Goal: Task Accomplishment & Management: Use online tool/utility

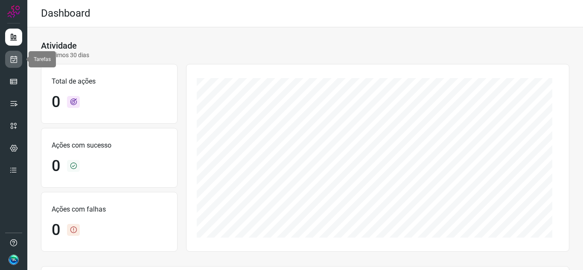
click at [19, 63] on link at bounding box center [13, 59] width 17 height 17
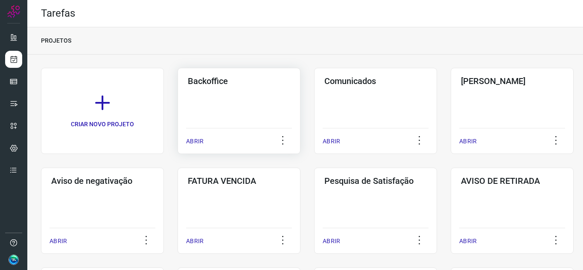
click at [251, 85] on h3 "Backoffice" at bounding box center [239, 81] width 102 height 10
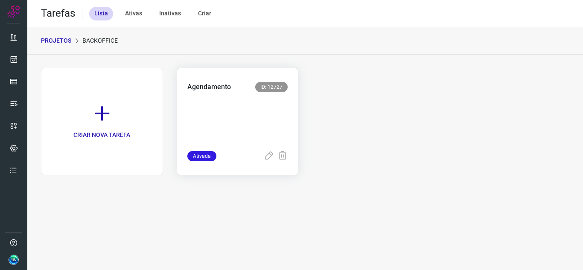
click at [235, 130] on p at bounding box center [237, 120] width 101 height 43
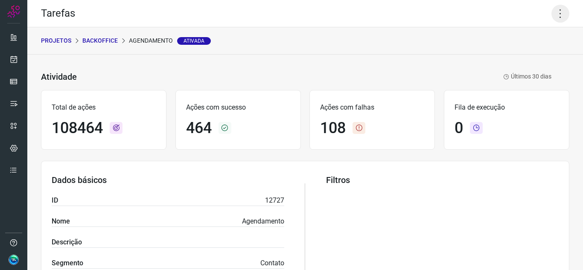
click at [551, 15] on icon at bounding box center [560, 14] width 18 height 18
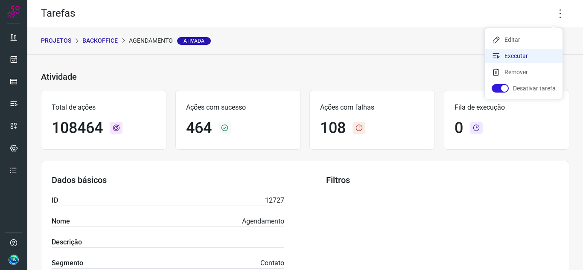
click at [503, 57] on li "Executar" at bounding box center [524, 56] width 78 height 14
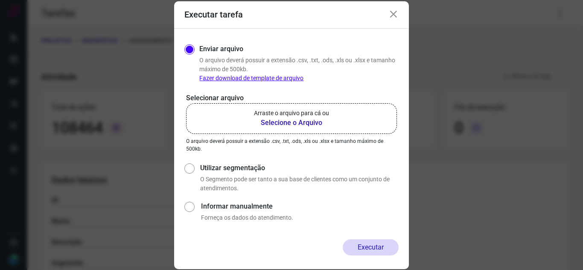
click at [289, 114] on p "Arraste o arquivo para cá ou" at bounding box center [291, 113] width 75 height 9
click at [0, 0] on input "Arraste o arquivo para cá ou Selecione o Arquivo" at bounding box center [0, 0] width 0 height 0
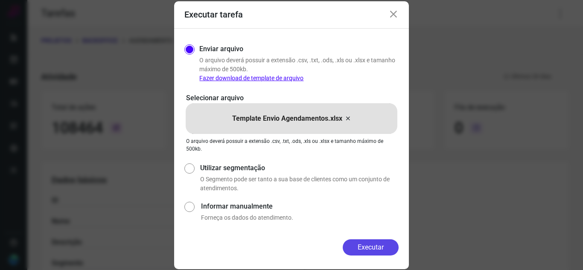
click at [364, 248] on button "Executar" at bounding box center [371, 247] width 56 height 16
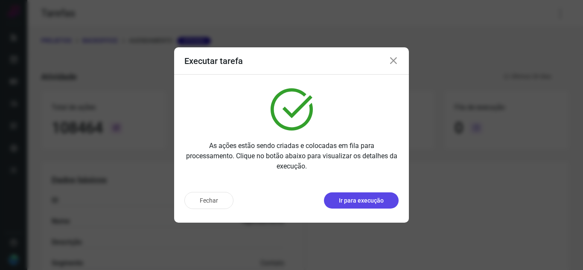
click at [372, 201] on p "Ir para execução" at bounding box center [361, 200] width 45 height 9
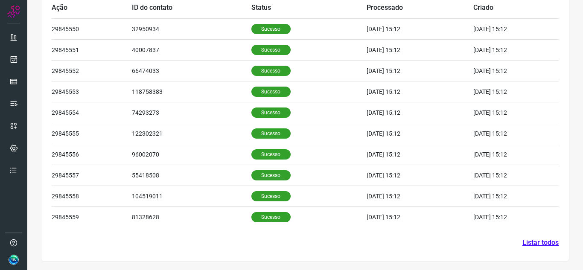
scroll to position [291, 0]
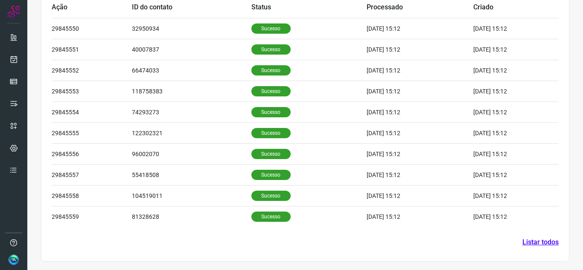
click at [529, 241] on link "Listar todos" at bounding box center [540, 242] width 36 height 10
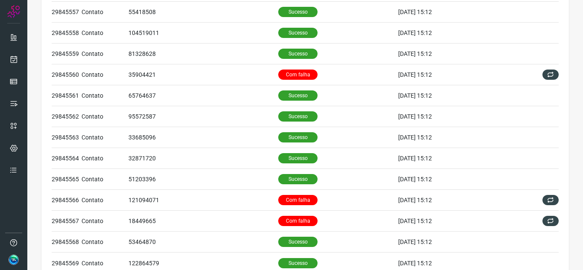
scroll to position [245, 0]
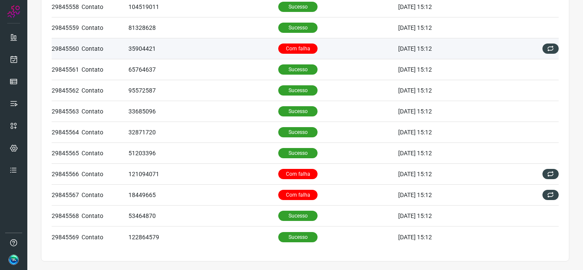
click at [316, 50] on td "Com falha" at bounding box center [338, 48] width 120 height 21
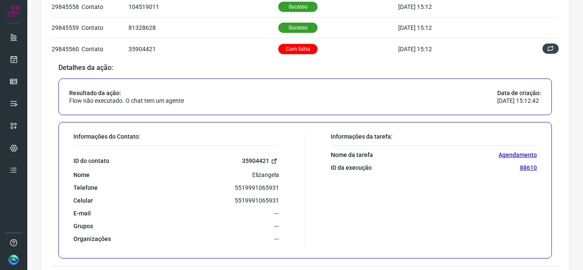
click at [271, 161] on icon at bounding box center [274, 161] width 6 height 6
click at [247, 189] on p "5519991065931" at bounding box center [257, 188] width 44 height 8
copy p "5519991065931"
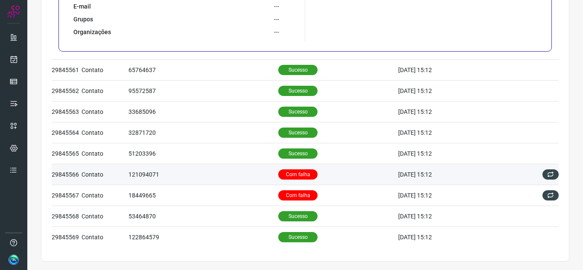
click at [326, 167] on td "Com falha" at bounding box center [338, 174] width 120 height 21
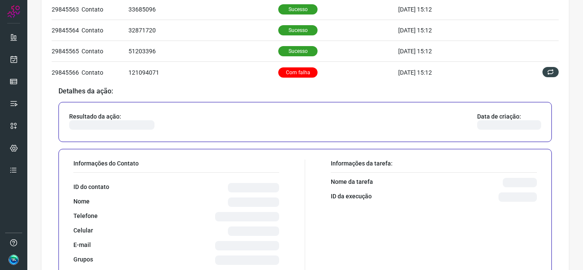
scroll to position [373, 0]
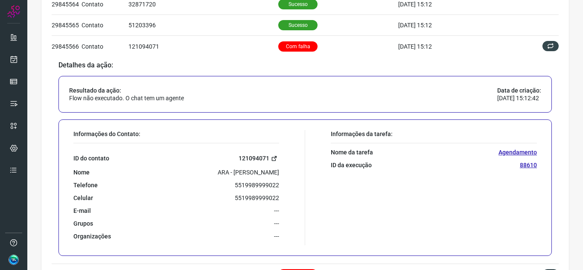
click at [271, 160] on icon at bounding box center [274, 158] width 6 height 6
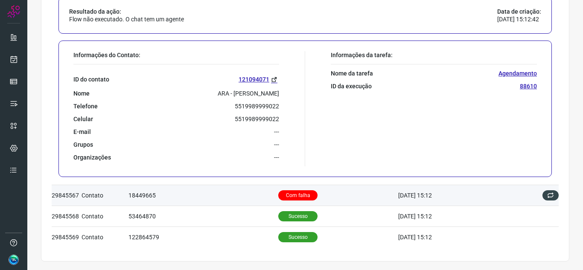
click at [333, 192] on td "Com falha" at bounding box center [338, 195] width 120 height 21
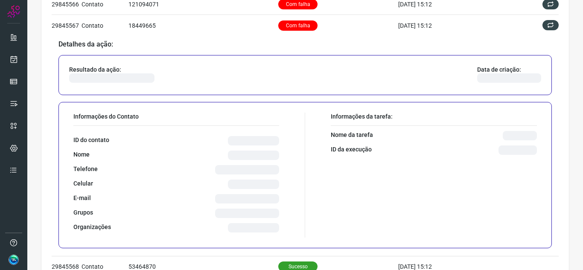
scroll to position [416, 0]
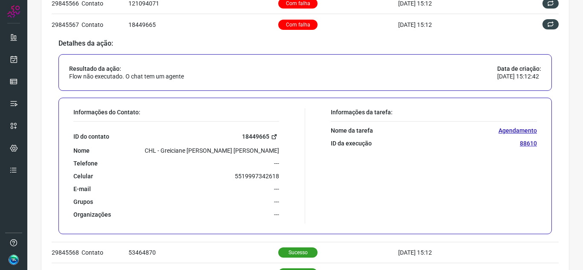
click at [265, 137] on link "18449665" at bounding box center [260, 137] width 37 height 10
click at [243, 172] on div "ID do contato 18449665 Nome CHL - Greiciane [PERSON_NAME] [PERSON_NAME] Telefon…" at bounding box center [176, 170] width 206 height 97
click at [247, 174] on p "5519997342618" at bounding box center [257, 176] width 44 height 8
copy p "5519997342618"
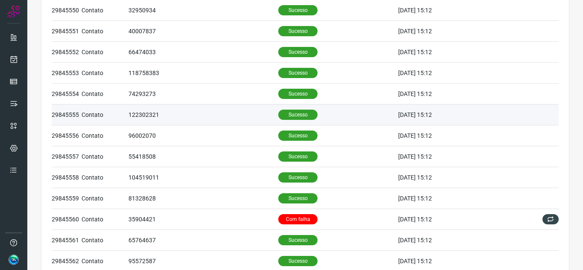
scroll to position [0, 0]
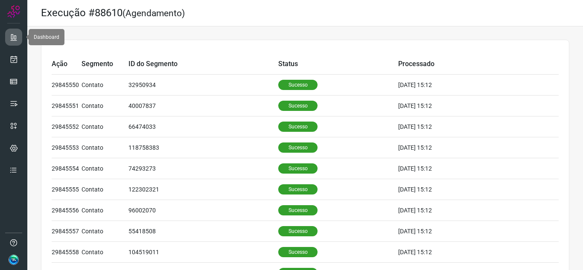
click at [12, 39] on icon at bounding box center [13, 37] width 9 height 9
